Goal: Share content

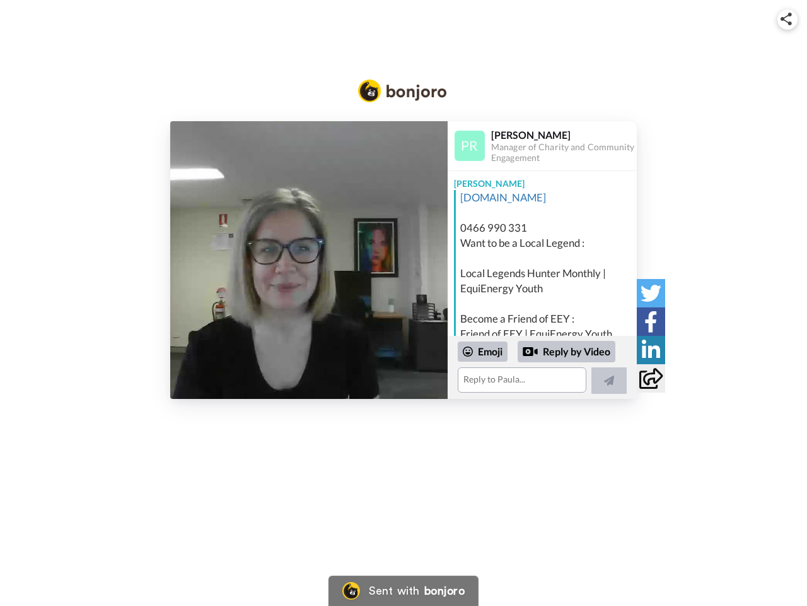
click at [788, 19] on img at bounding box center [786, 19] width 11 height 13
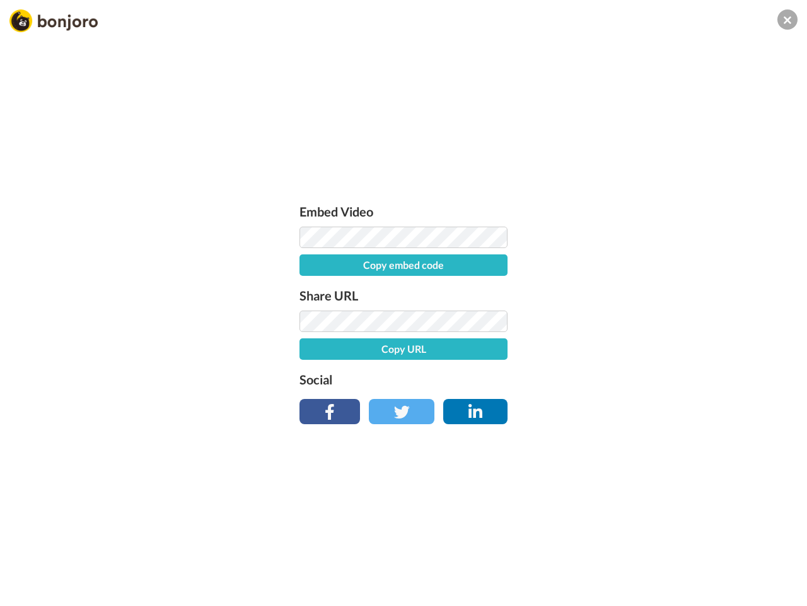
click at [309, 260] on button "Copy embed code" at bounding box center [404, 264] width 208 height 21
click at [542, 367] on div "Embed Video Copy embed code Share URL Copy URL Social" at bounding box center [403, 371] width 807 height 606
click at [483, 351] on button "Copy URL" at bounding box center [404, 348] width 208 height 21
click at [567, 351] on div "Embed Video Embed code copied! Share URL URL copied! Social" at bounding box center [403, 371] width 807 height 606
click at [609, 380] on div "Embed Video Embed code copied! Share URL URL copied! Social" at bounding box center [403, 371] width 807 height 606
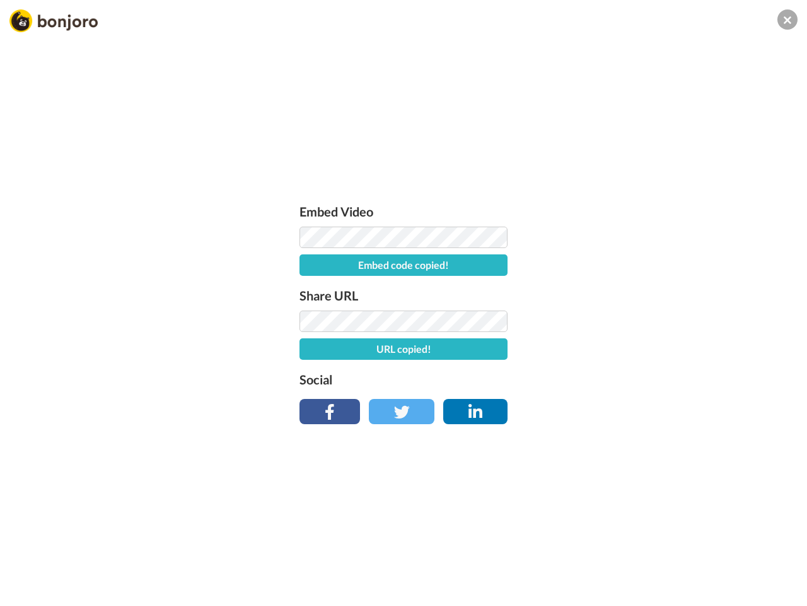
click at [651, 293] on div "Embed Video Embed code copied! Share URL URL copied! Social" at bounding box center [403, 371] width 807 height 606
click at [651, 321] on div "Embed Video Embed code copied! Share URL URL copied! Social" at bounding box center [403, 371] width 807 height 606
click at [651, 349] on div "Embed Video Embed code copied! Share URL URL copied! Social" at bounding box center [403, 371] width 807 height 606
click at [651, 378] on div "Embed Video Embed code copied! Share URL URL copied! Social" at bounding box center [403, 371] width 807 height 606
